Goal: Task Accomplishment & Management: Manage account settings

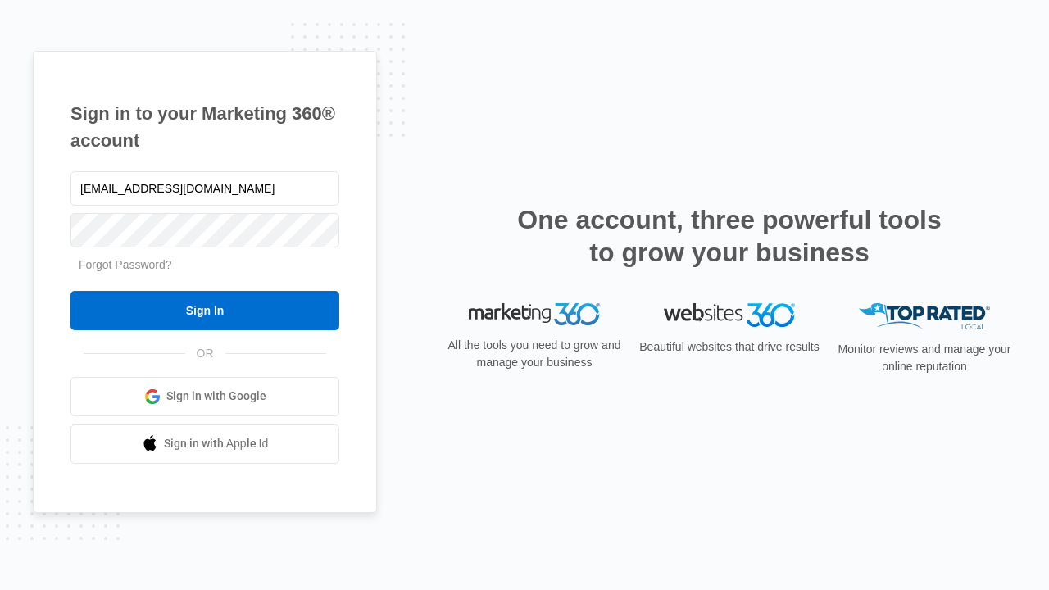
type input "[EMAIL_ADDRESS][DOMAIN_NAME]"
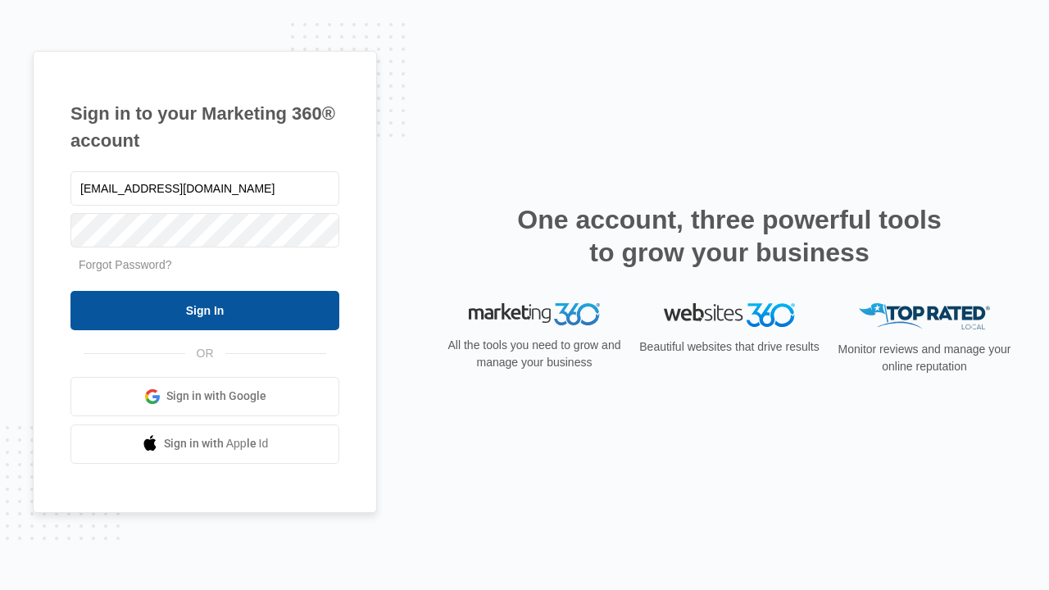
click at [205, 310] on input "Sign In" at bounding box center [204, 310] width 269 height 39
